Goal: Task Accomplishment & Management: Use online tool/utility

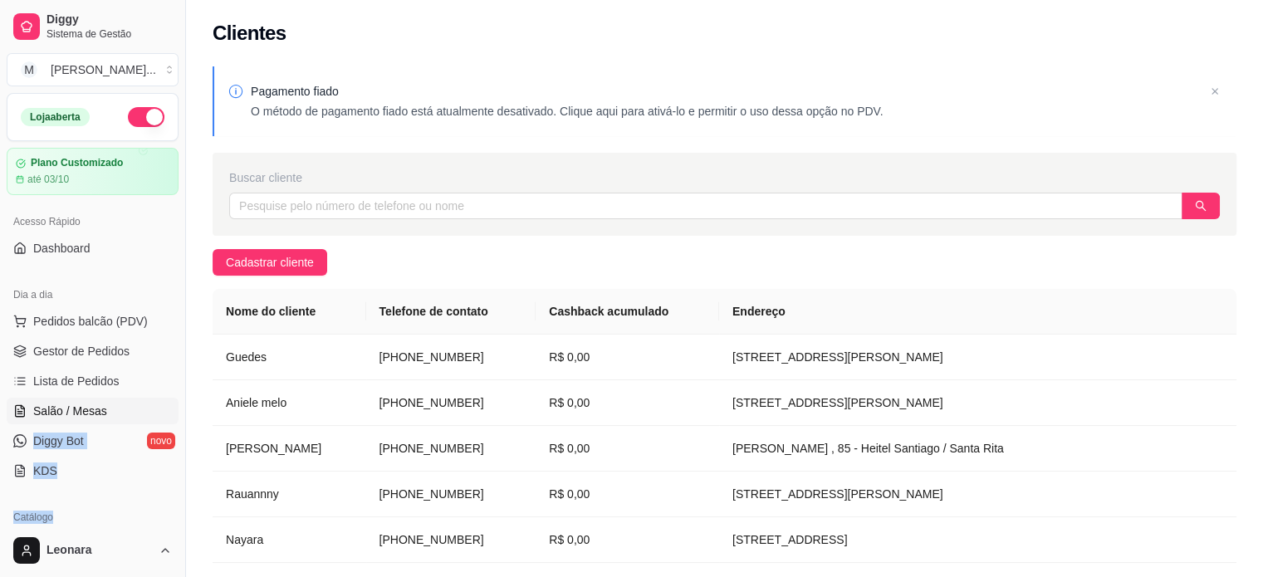
drag, startPoint x: 101, startPoint y: 502, endPoint x: 138, endPoint y: 409, distance: 99.9
click at [138, 409] on div "Loja aberta Plano Customizado até 03/10 Acesso Rápido Dashboard Dia a dia Pedid…" at bounding box center [92, 308] width 185 height 431
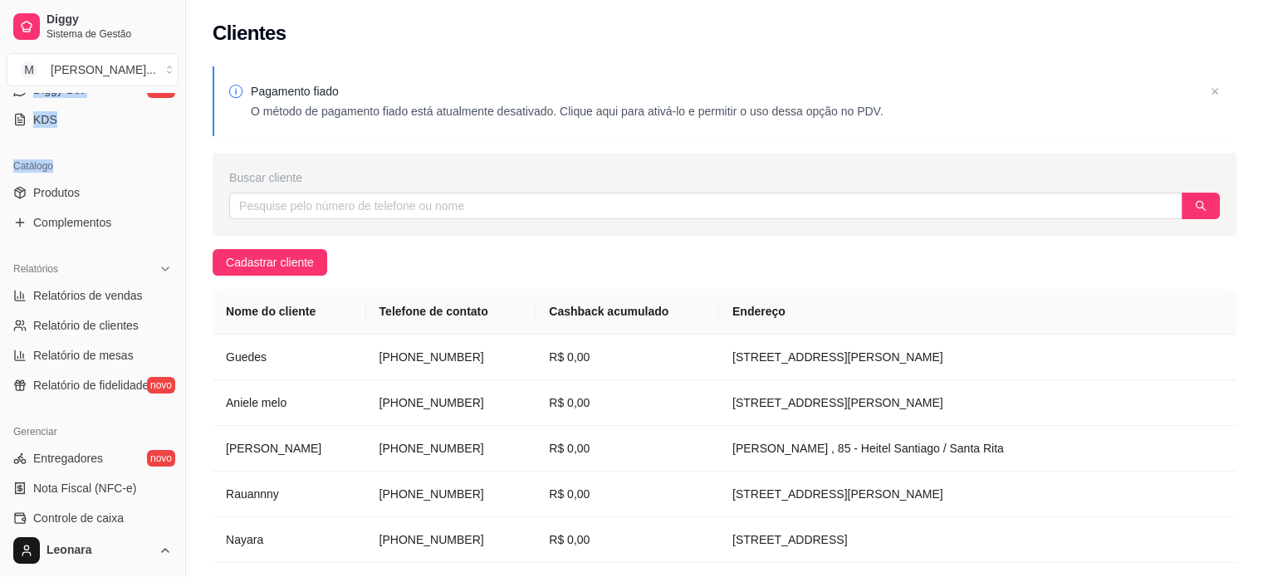
scroll to position [395, 0]
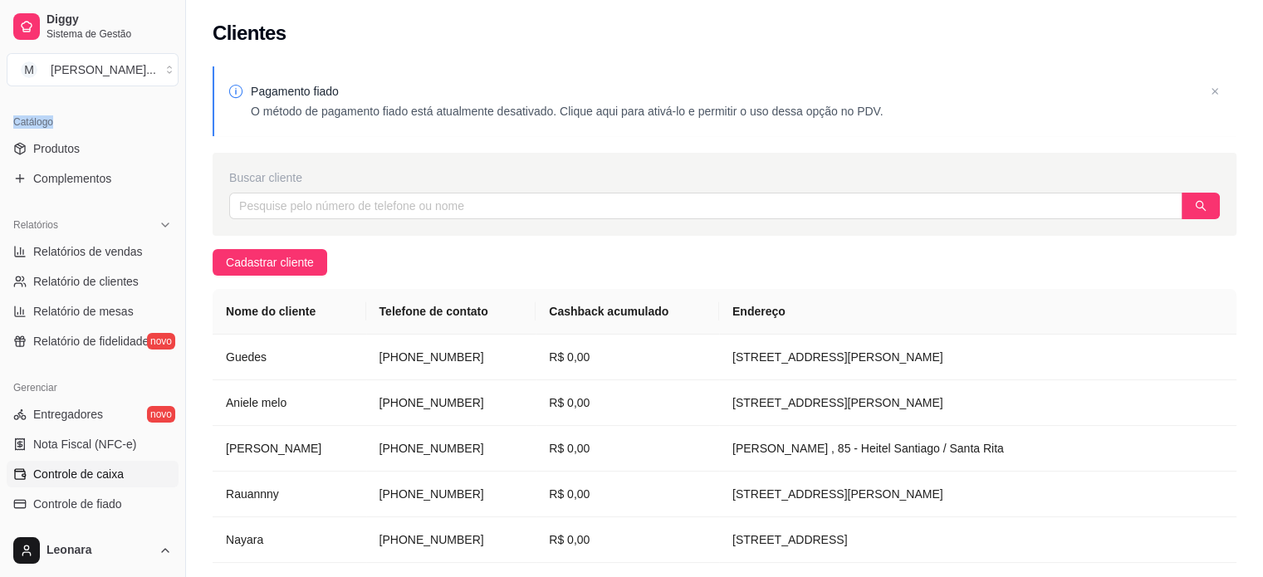
click at [111, 464] on link "Controle de caixa" at bounding box center [93, 474] width 172 height 27
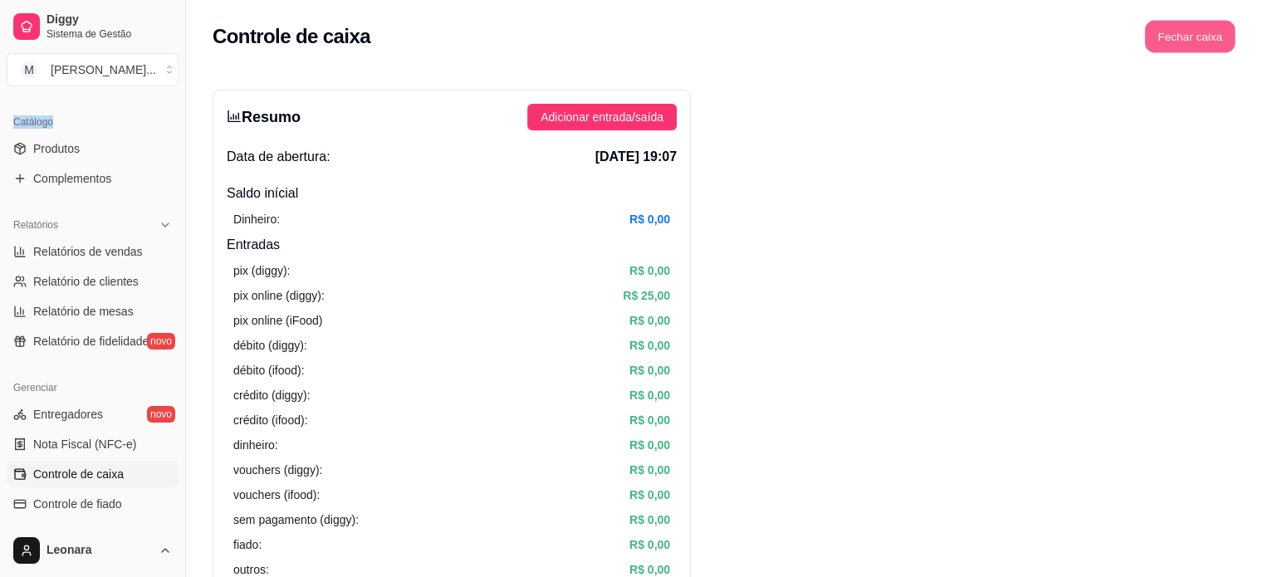
click at [1191, 26] on button "Fechar caixa" at bounding box center [1190, 37] width 90 height 32
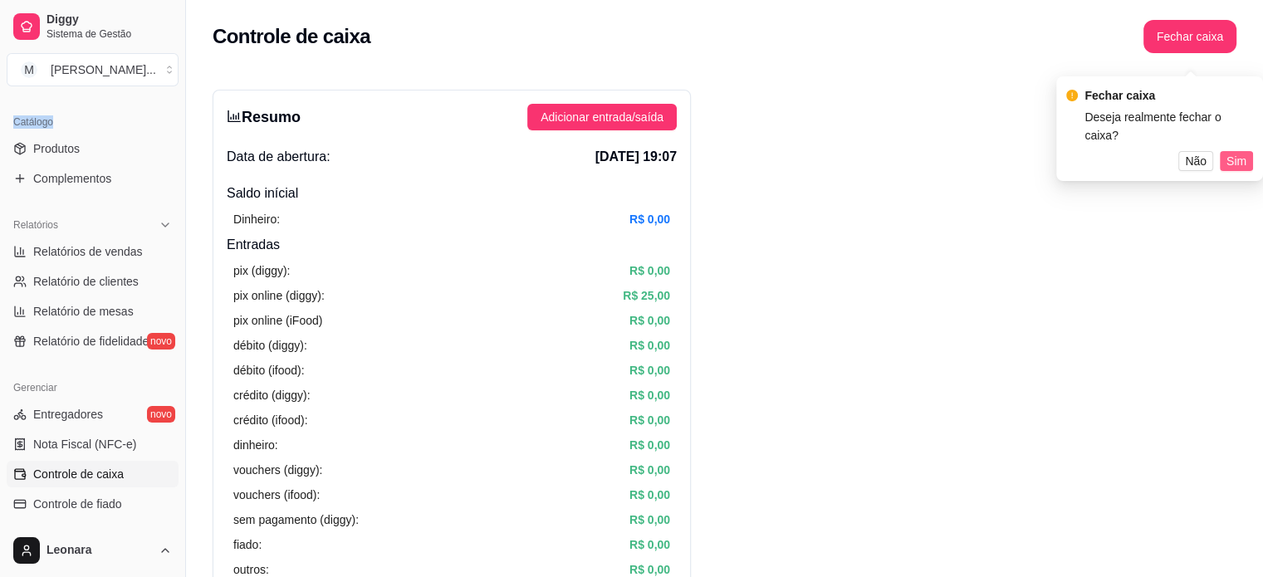
click at [1246, 151] on button "Sim" at bounding box center [1236, 161] width 33 height 20
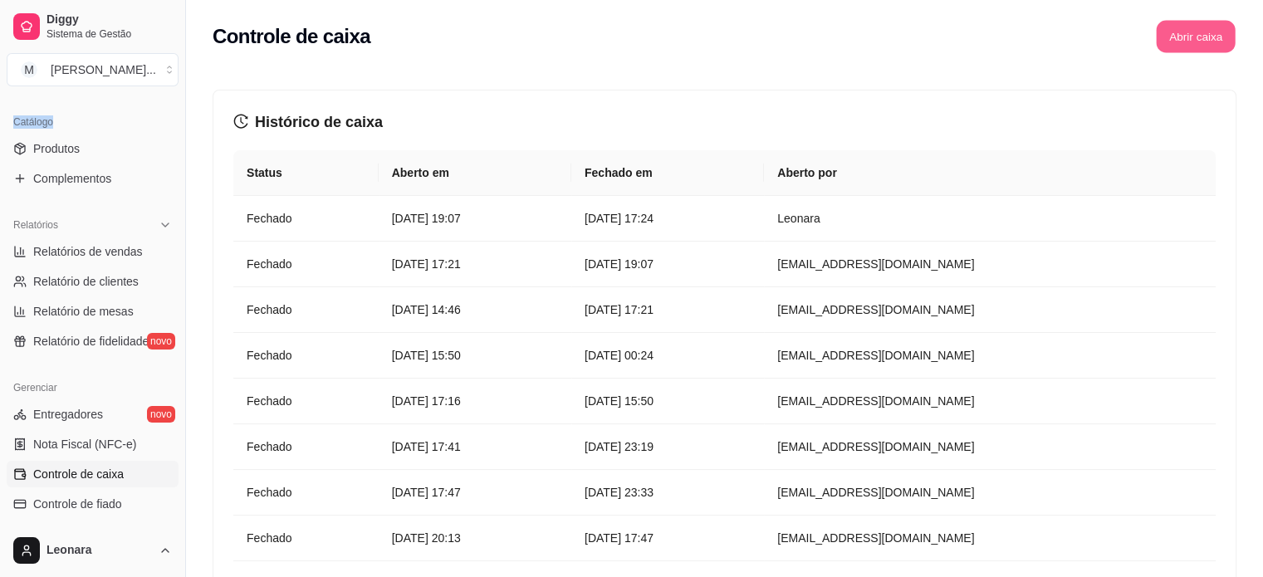
click at [1188, 39] on button "Abrir caixa" at bounding box center [1195, 37] width 79 height 32
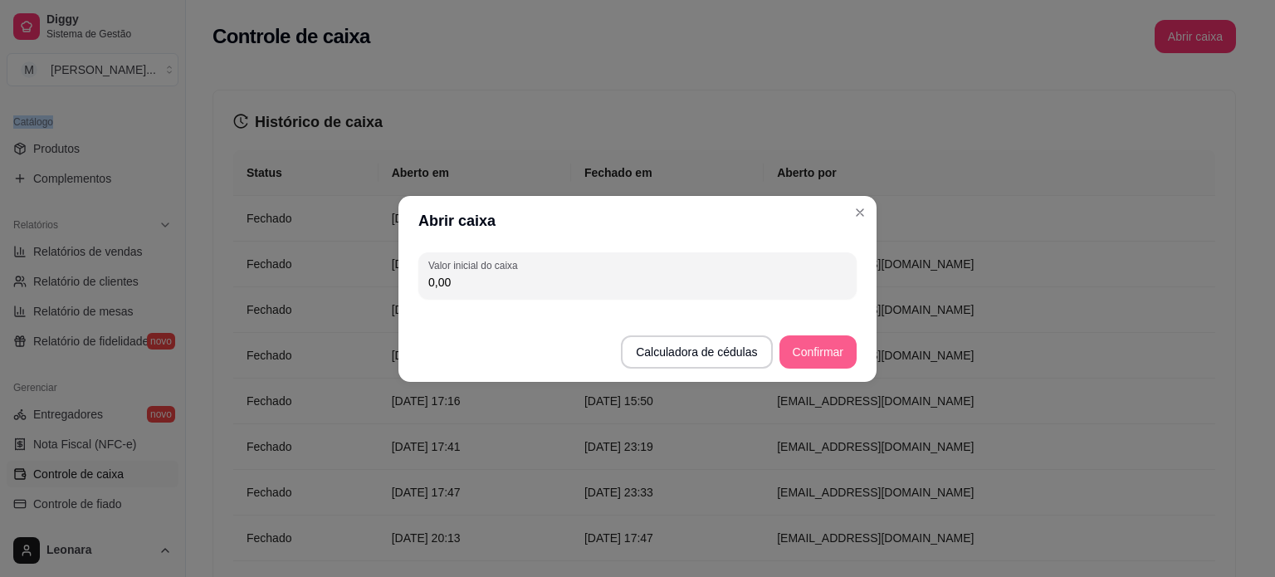
click at [829, 352] on button "Confirmar" at bounding box center [818, 351] width 77 height 33
